Goal: Navigation & Orientation: Find specific page/section

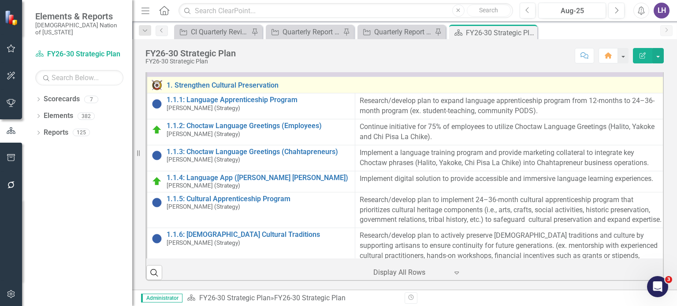
scroll to position [396, 0]
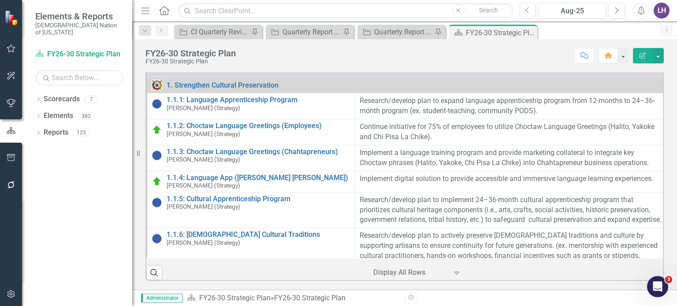
click at [7, 46] on icon "button" at bounding box center [11, 48] width 9 height 7
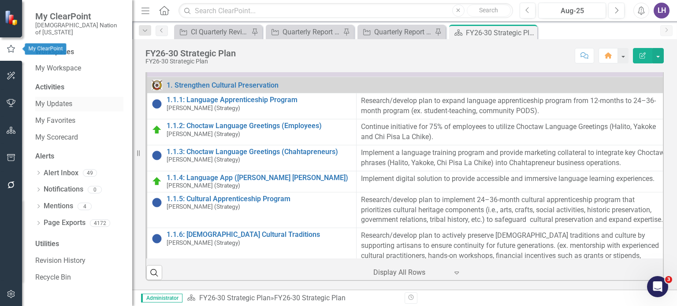
click at [61, 99] on link "My Updates" at bounding box center [79, 104] width 88 height 10
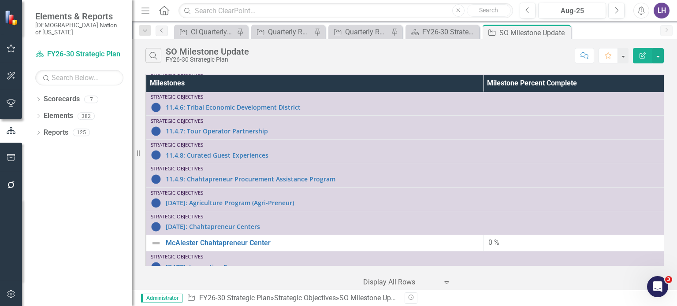
scroll to position [9800, 0]
